Goal: Find specific page/section: Find specific page/section

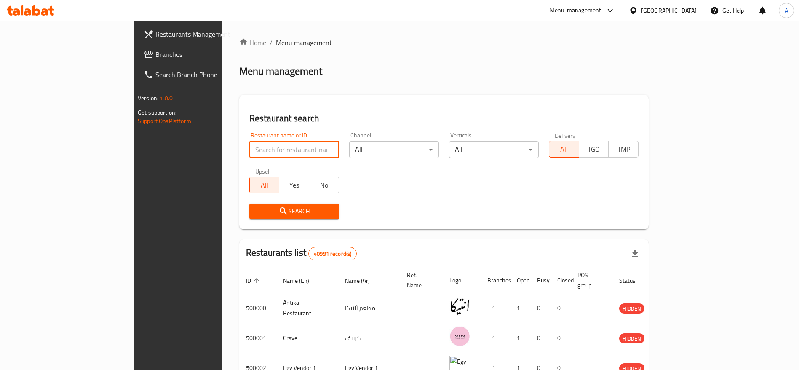
click at [261, 145] on input "search" at bounding box center [294, 149] width 90 height 17
type input "k"
type input "b"
paste input "705021"
type input "705021"
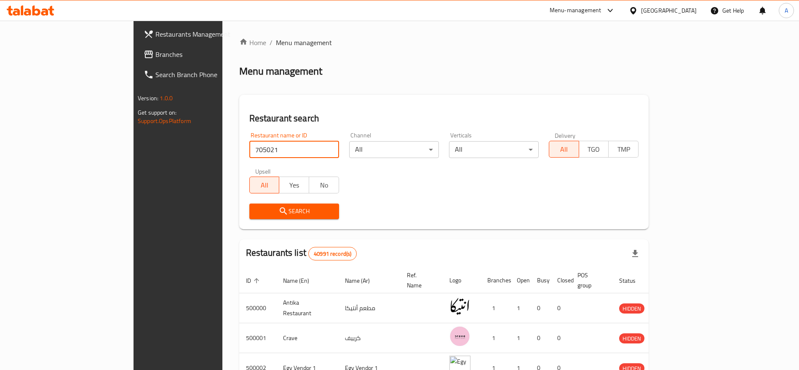
click button "Search" at bounding box center [294, 211] width 90 height 16
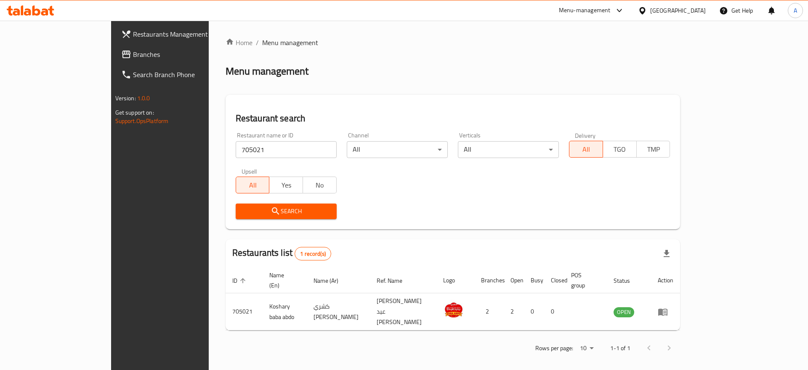
click at [43, 6] on icon at bounding box center [31, 10] width 48 height 10
